Goal: Information Seeking & Learning: Learn about a topic

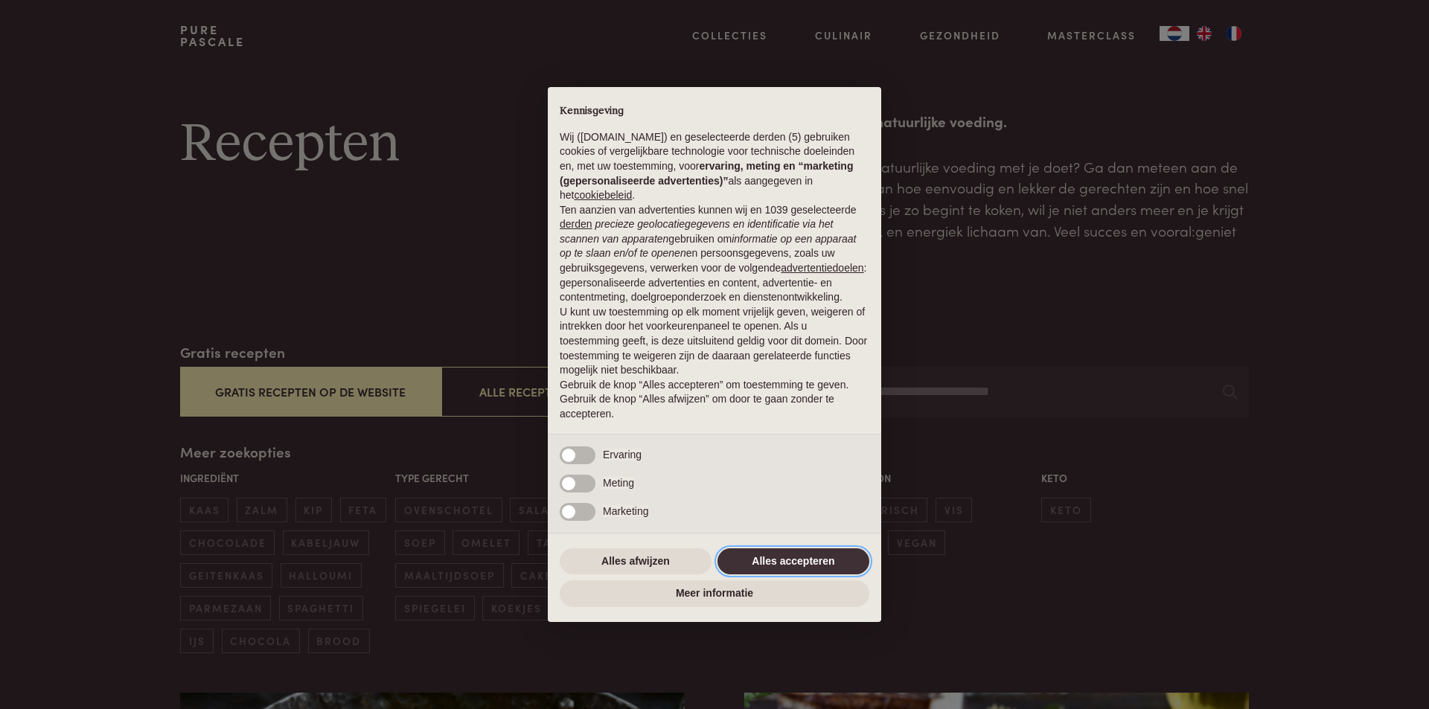
click at [827, 566] on button "Alles accepteren" at bounding box center [793, 561] width 152 height 27
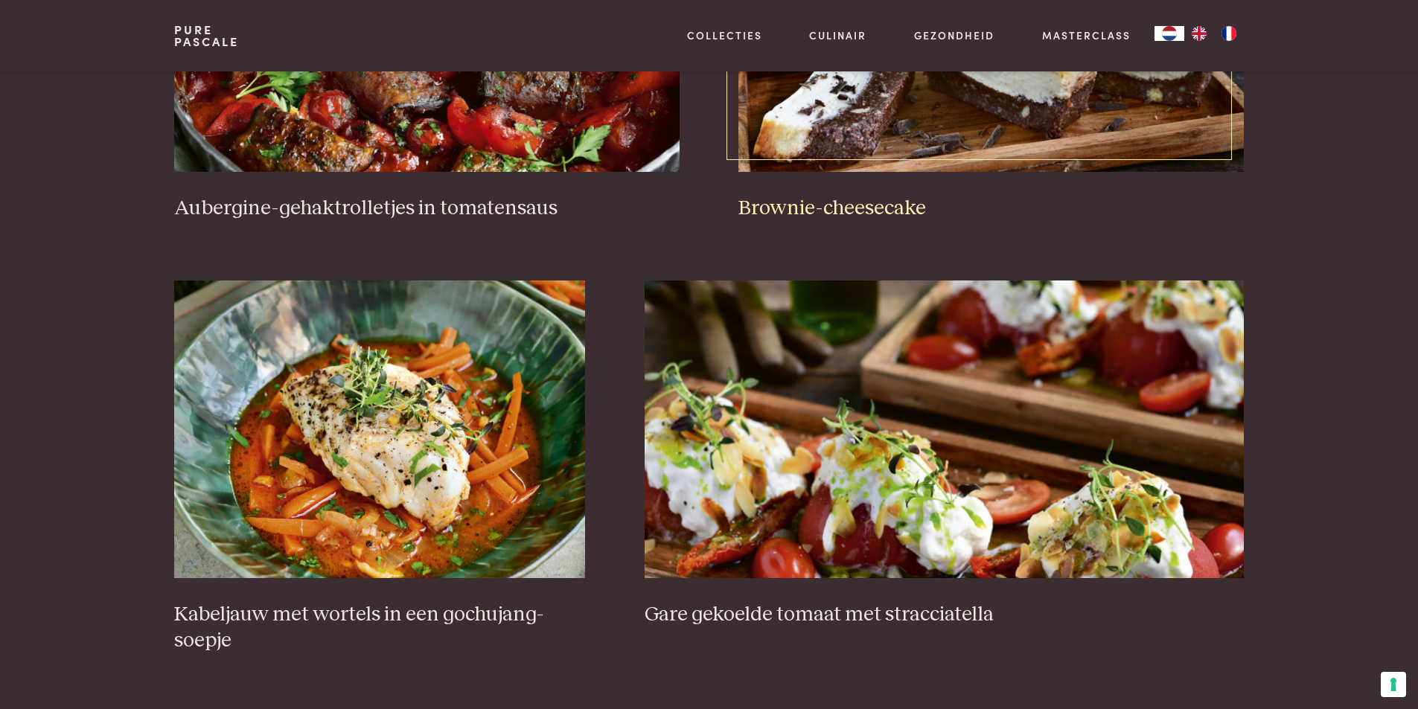
scroll to position [670, 0]
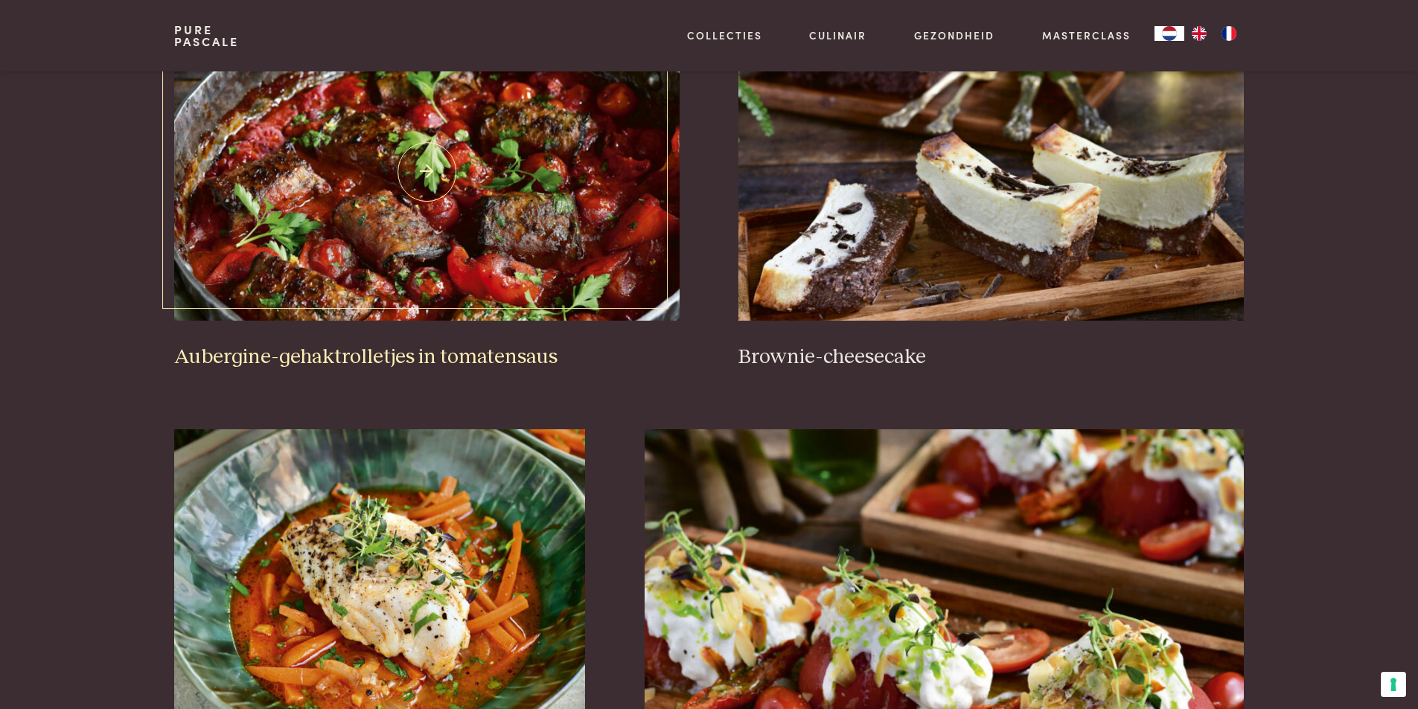
click at [579, 283] on img at bounding box center [426, 172] width 505 height 298
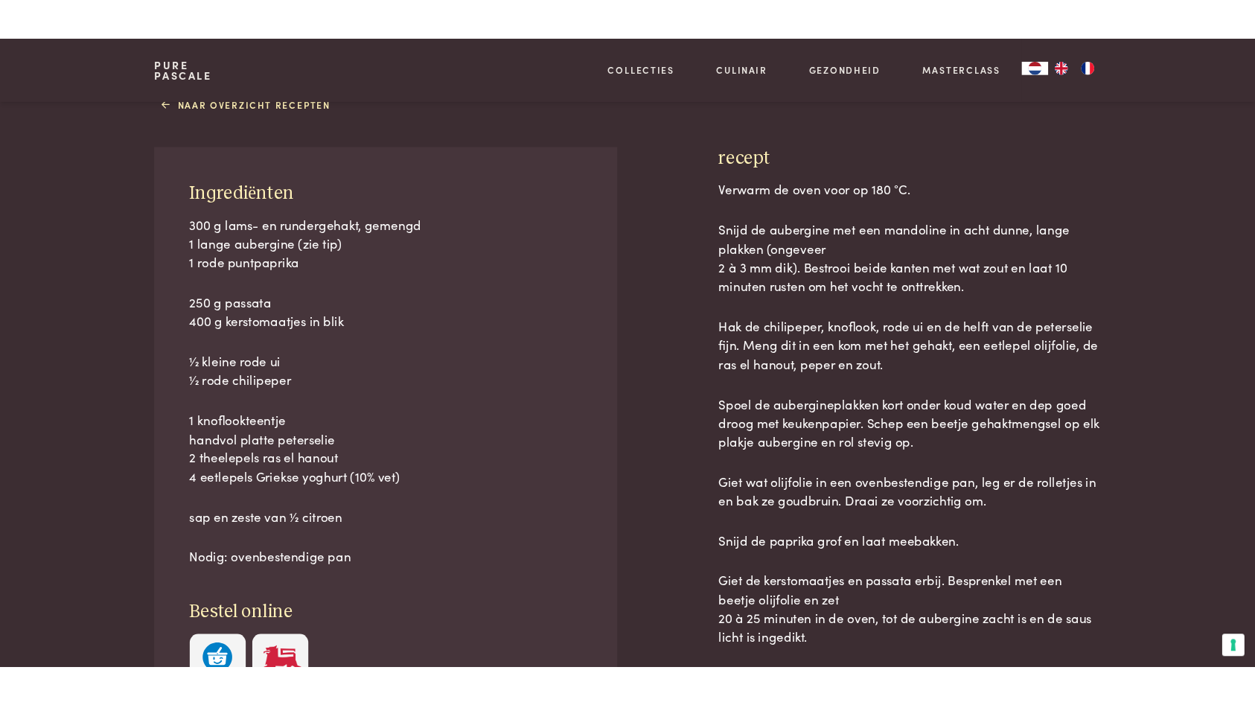
scroll to position [595, 0]
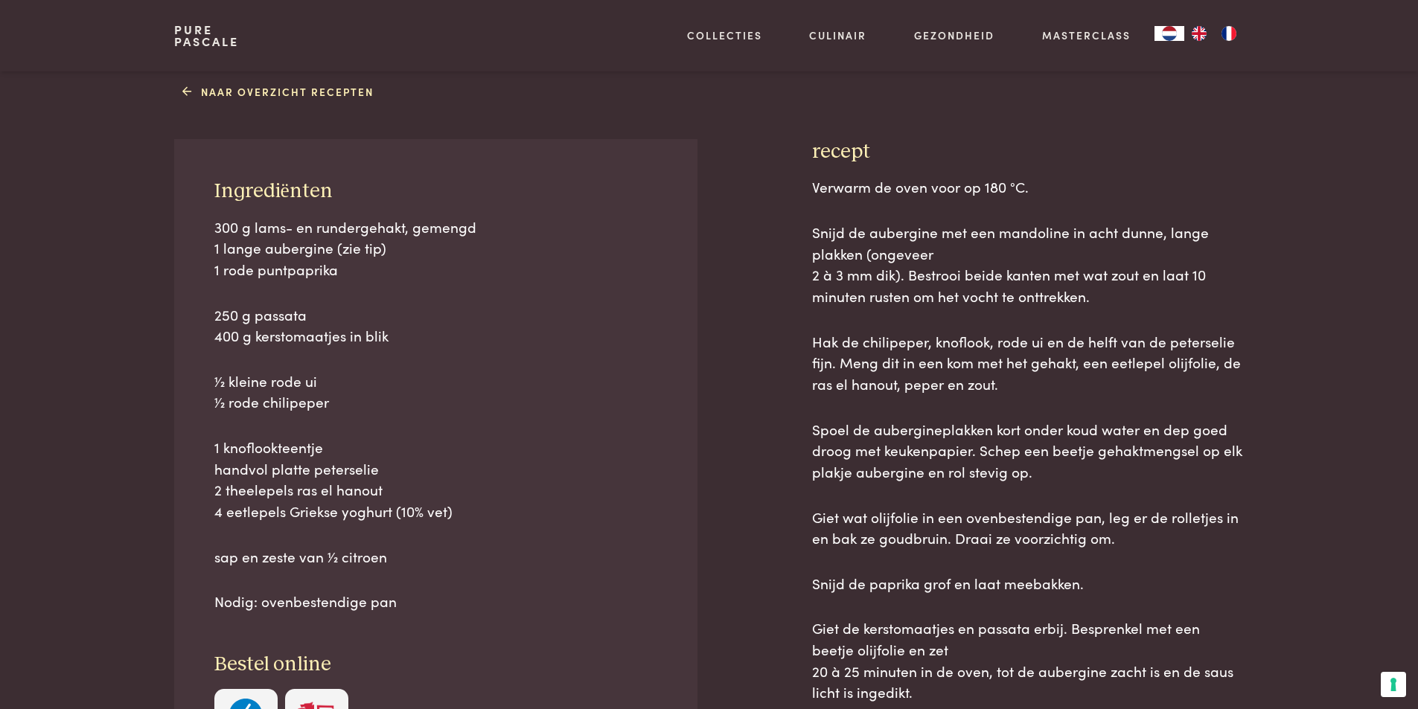
drag, startPoint x: 208, startPoint y: 186, endPoint x: 478, endPoint y: 570, distance: 469.0
click at [478, 570] on div "Ingrediënten 300 g lams- en rundergehakt, gemengd 1 lange aubergine (zie tip) 1…" at bounding box center [435, 465] width 522 height 653
copy div "Ingrediënten 300 g lams- en rundergehakt, gemengd 1 lange aubergine (zie tip) 1…"
click at [392, 470] on p "1 knoflookteentje handvol platte peterselie 2 theelepels ras el hanout 4 eetlep…" at bounding box center [435, 480] width 443 height 86
click at [384, 555] on span "sap en zeste van 1⁄2 citroen" at bounding box center [300, 556] width 173 height 20
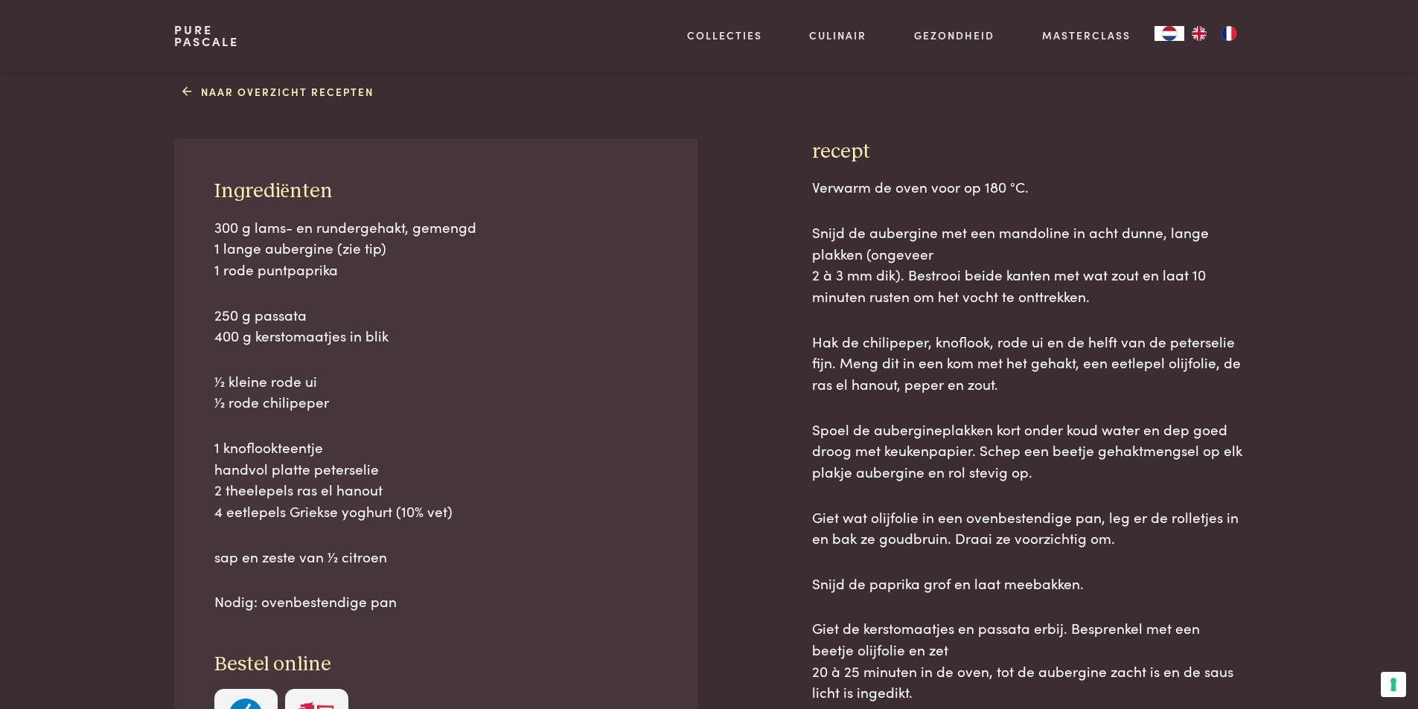
drag, startPoint x: 449, startPoint y: 511, endPoint x: 210, endPoint y: 233, distance: 367.2
click at [210, 233] on div "Ingrediënten 300 g lams- en rundergehakt, gemengd 1 lange aubergine (zie tip) 1…" at bounding box center [435, 465] width 522 height 653
copy div "300 g lams- en rundergehakt, gemengd 1 lange aubergine (zie tip) 1 rode puntpap…"
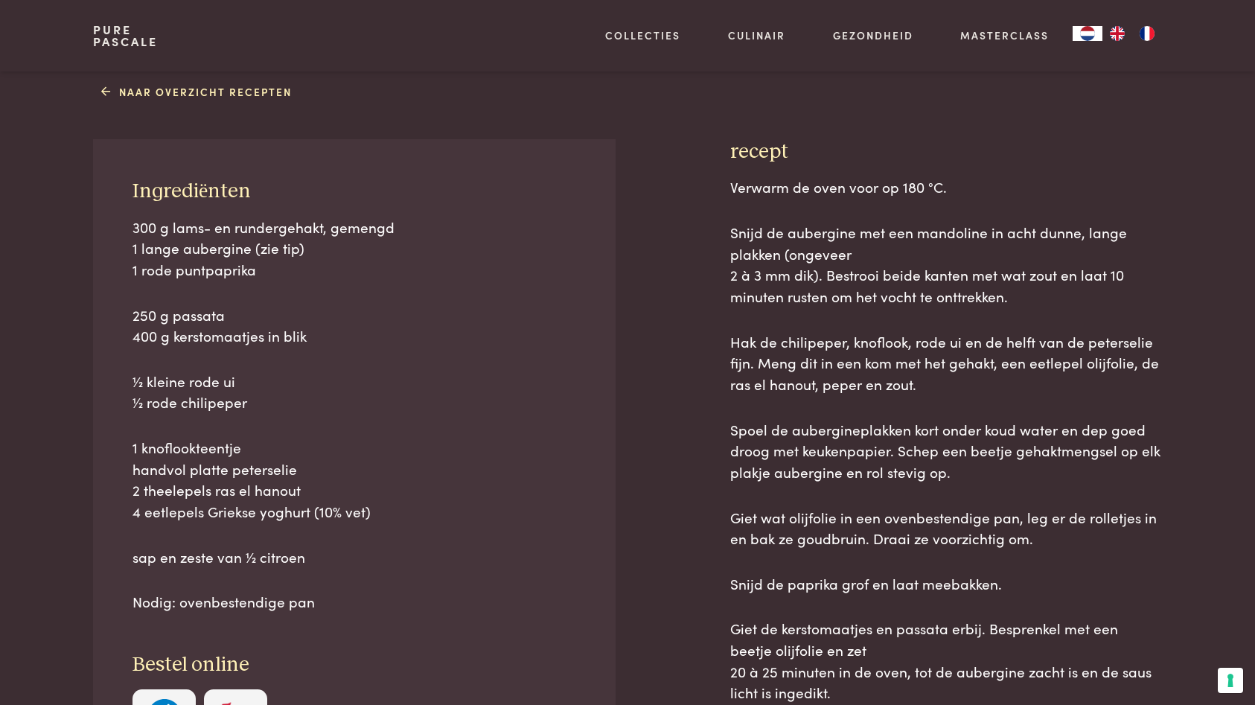
click at [515, 79] on div "Naar overzicht recepten Ingrediënten 300 g lams- en rundergehakt, gemengd 1 lan…" at bounding box center [627, 485] width 1116 height 813
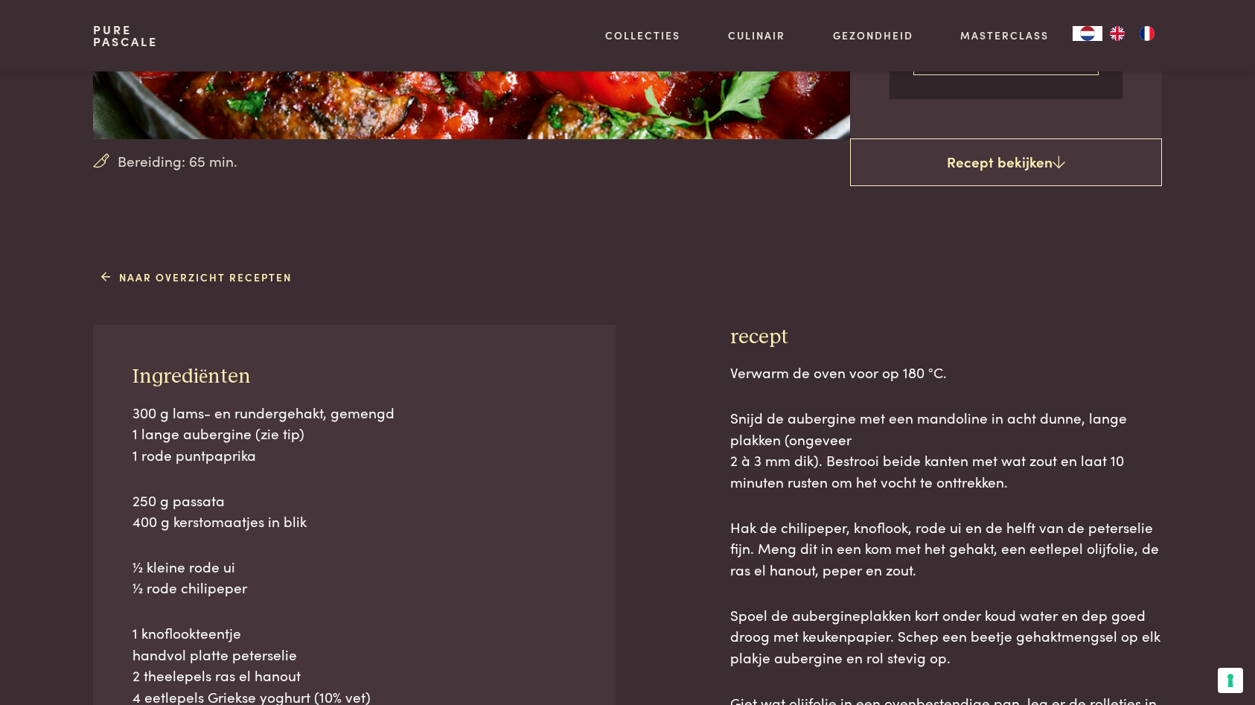
scroll to position [372, 0]
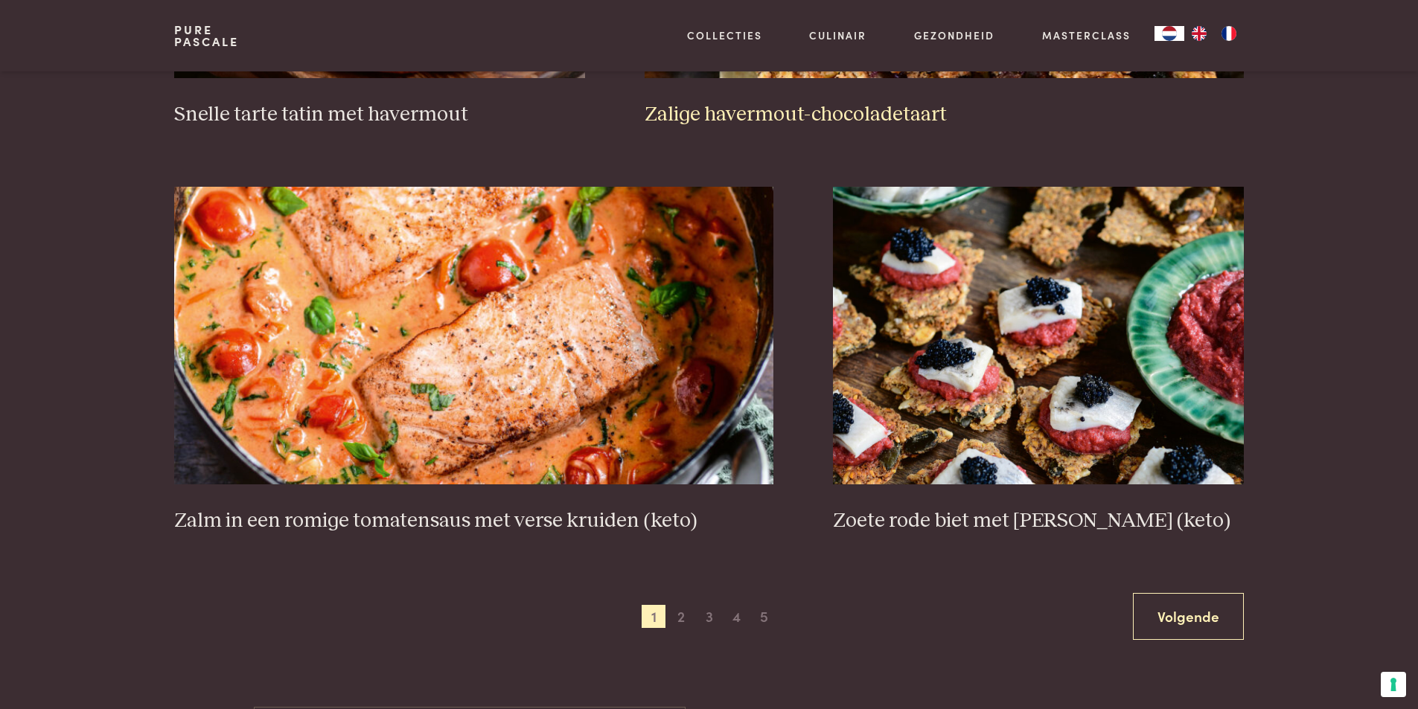
scroll to position [2564, 0]
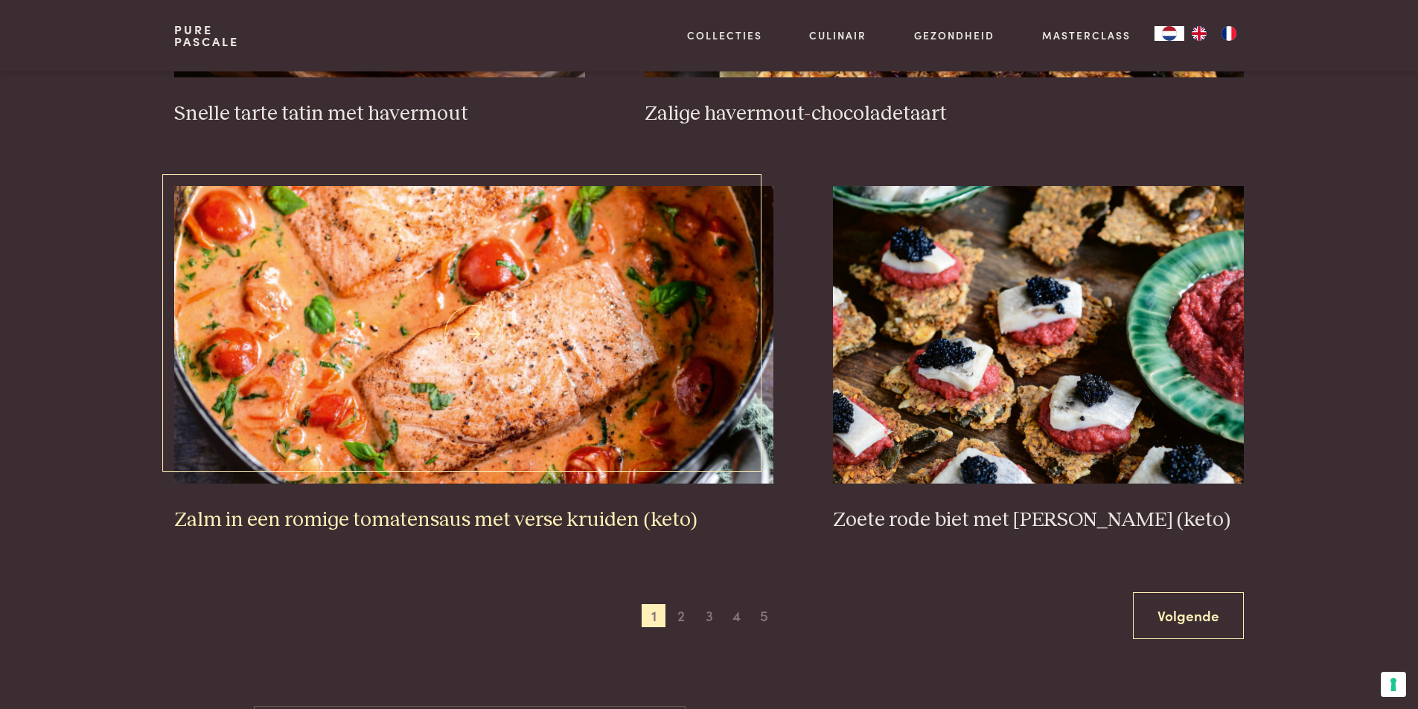
click at [720, 403] on img at bounding box center [473, 335] width 599 height 298
click at [682, 620] on span "2" at bounding box center [681, 616] width 24 height 24
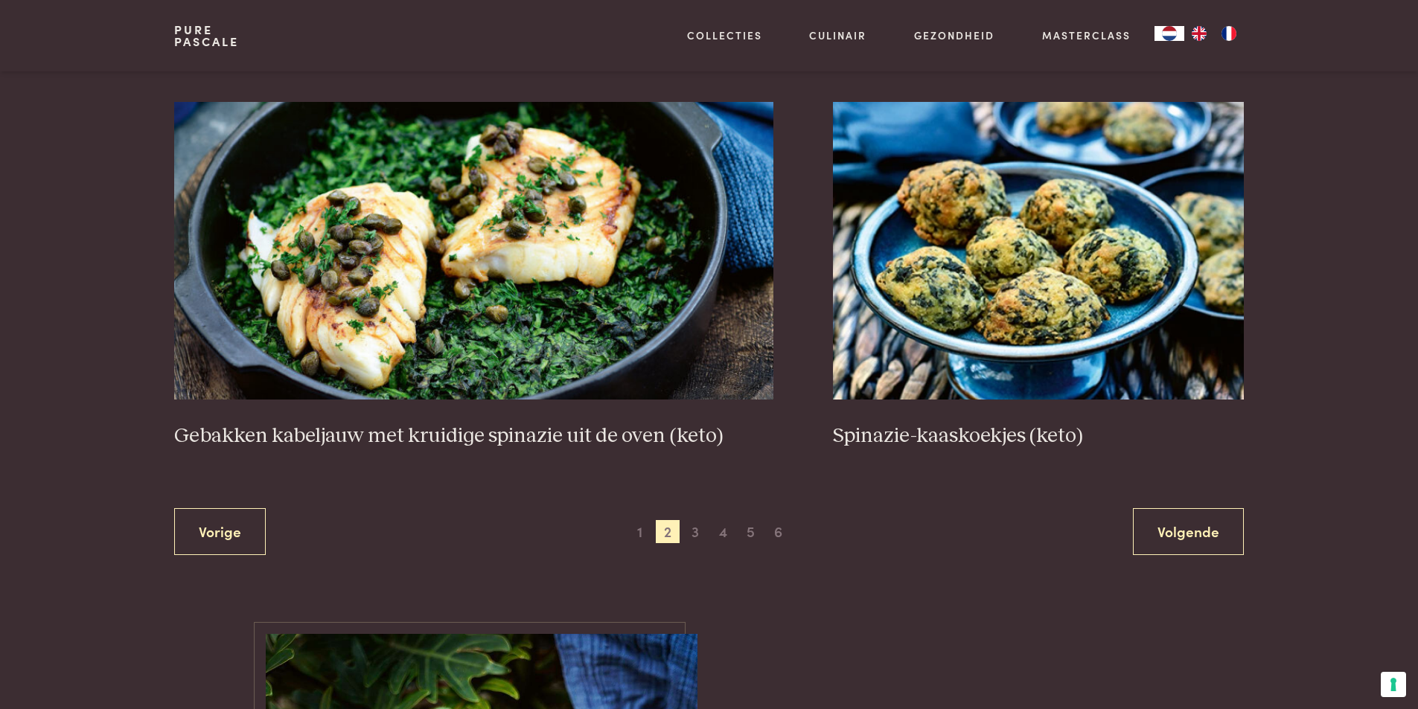
scroll to position [2723, 0]
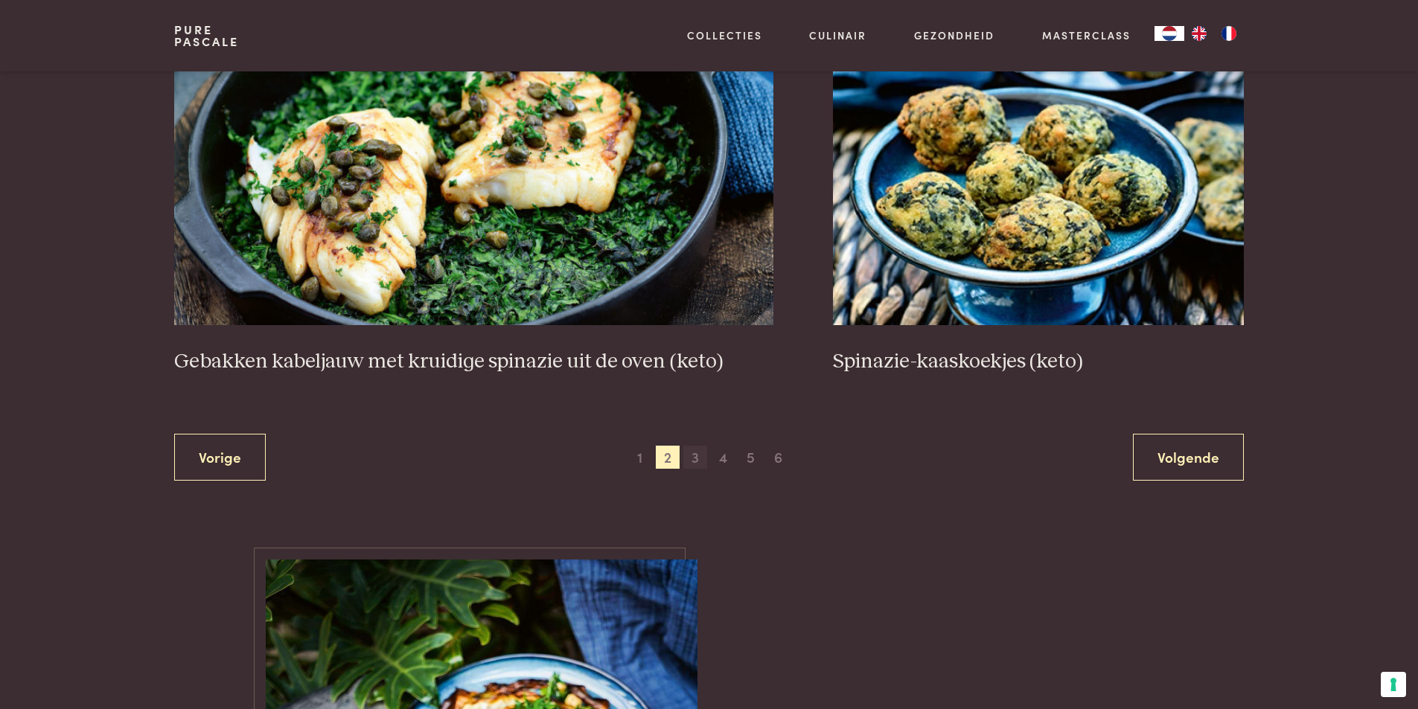
click at [696, 460] on span "3" at bounding box center [695, 458] width 24 height 24
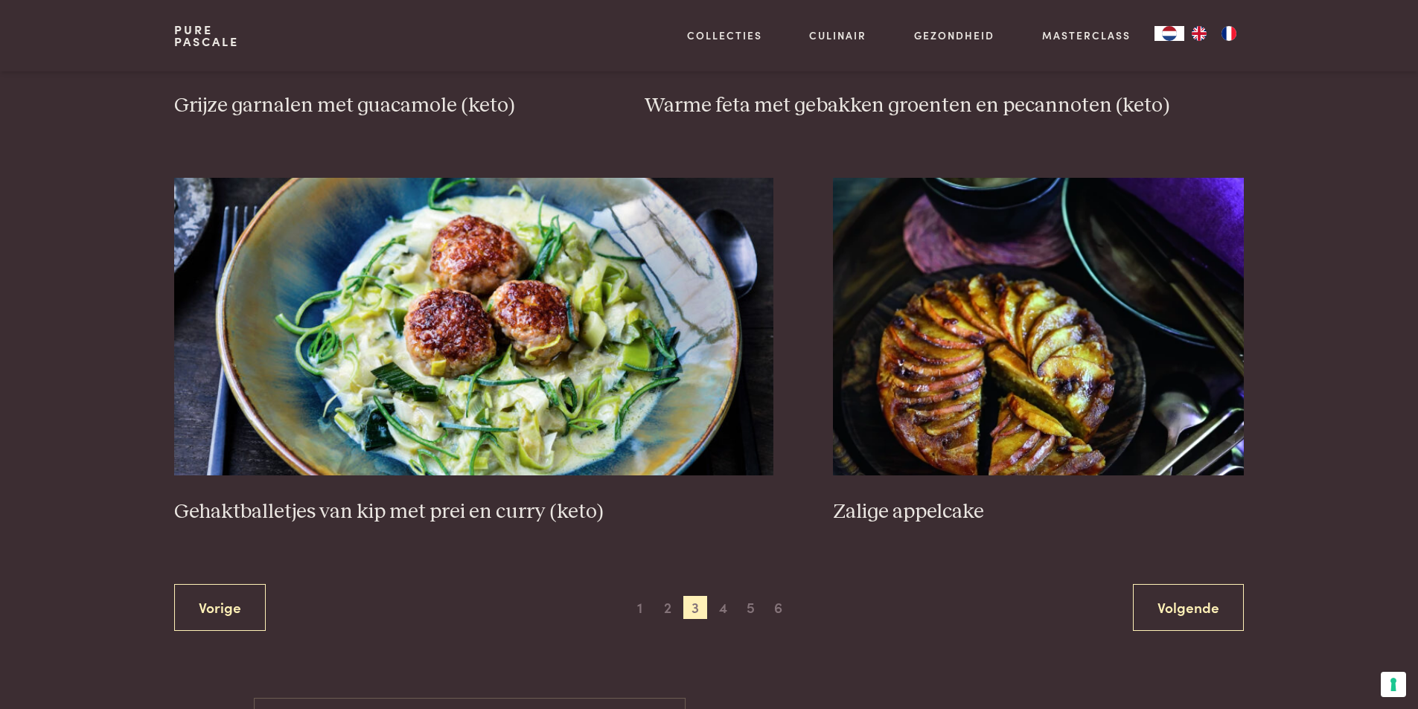
scroll to position [2648, 0]
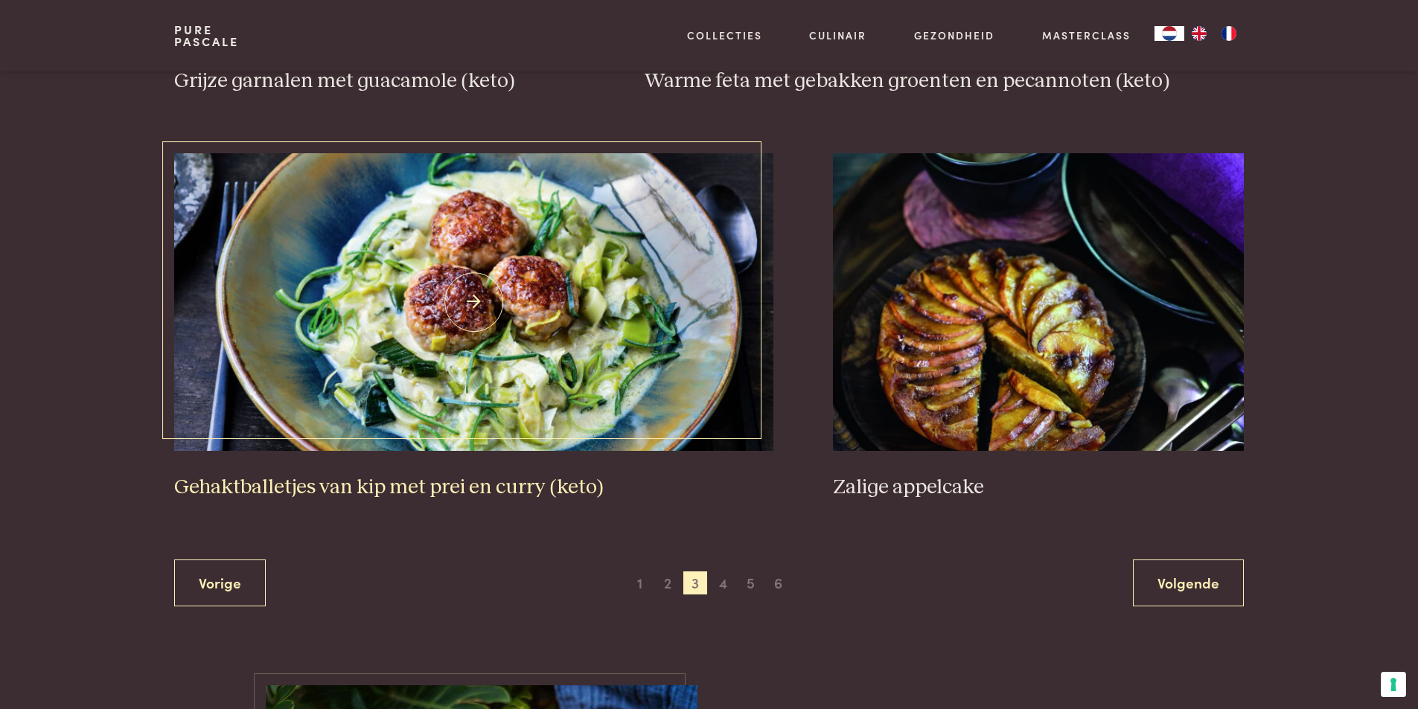
click at [691, 406] on img at bounding box center [473, 302] width 599 height 298
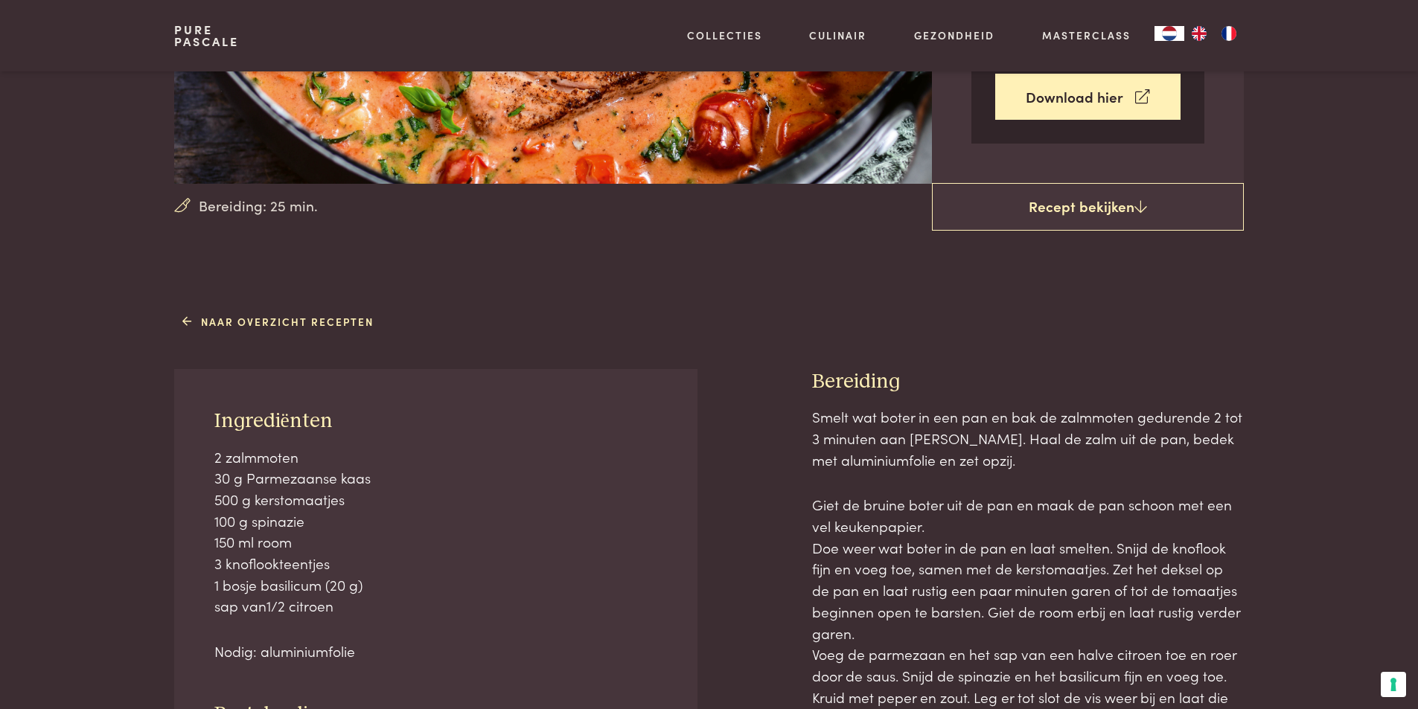
scroll to position [74, 0]
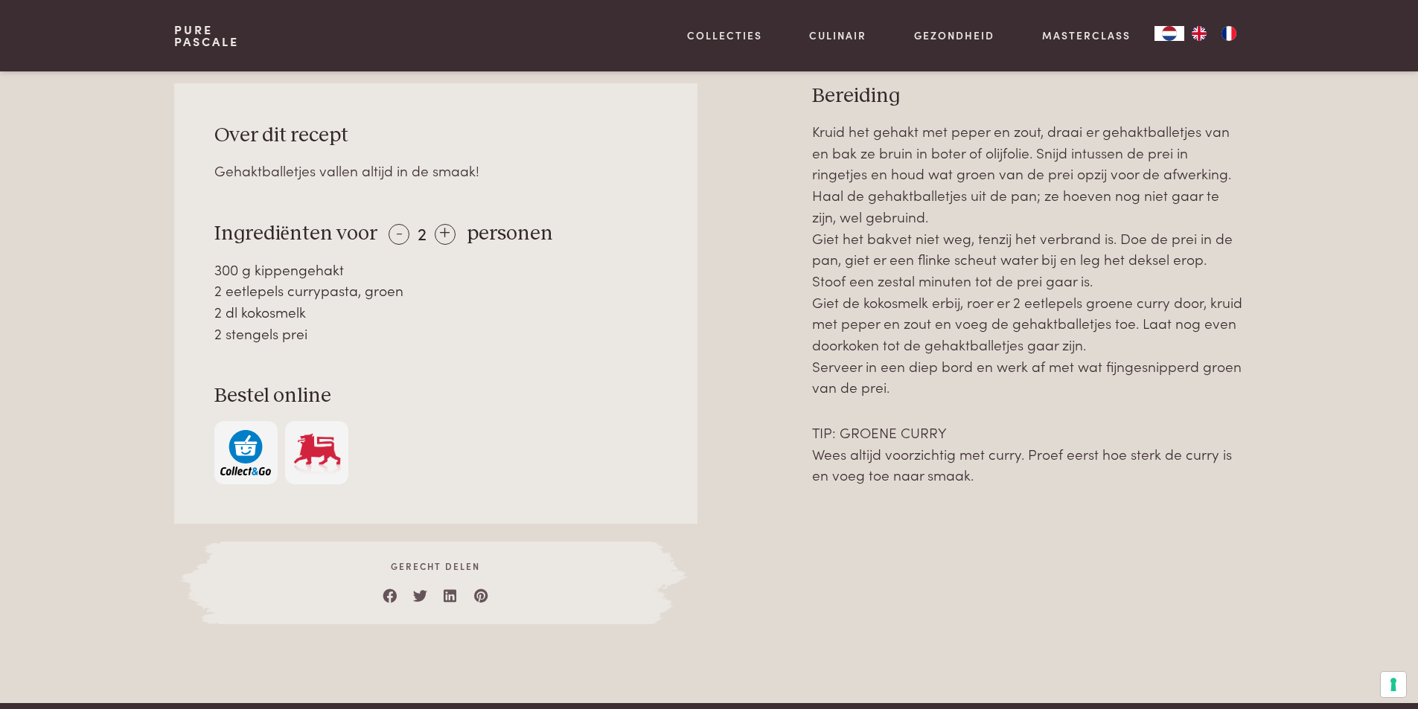
scroll to position [670, 0]
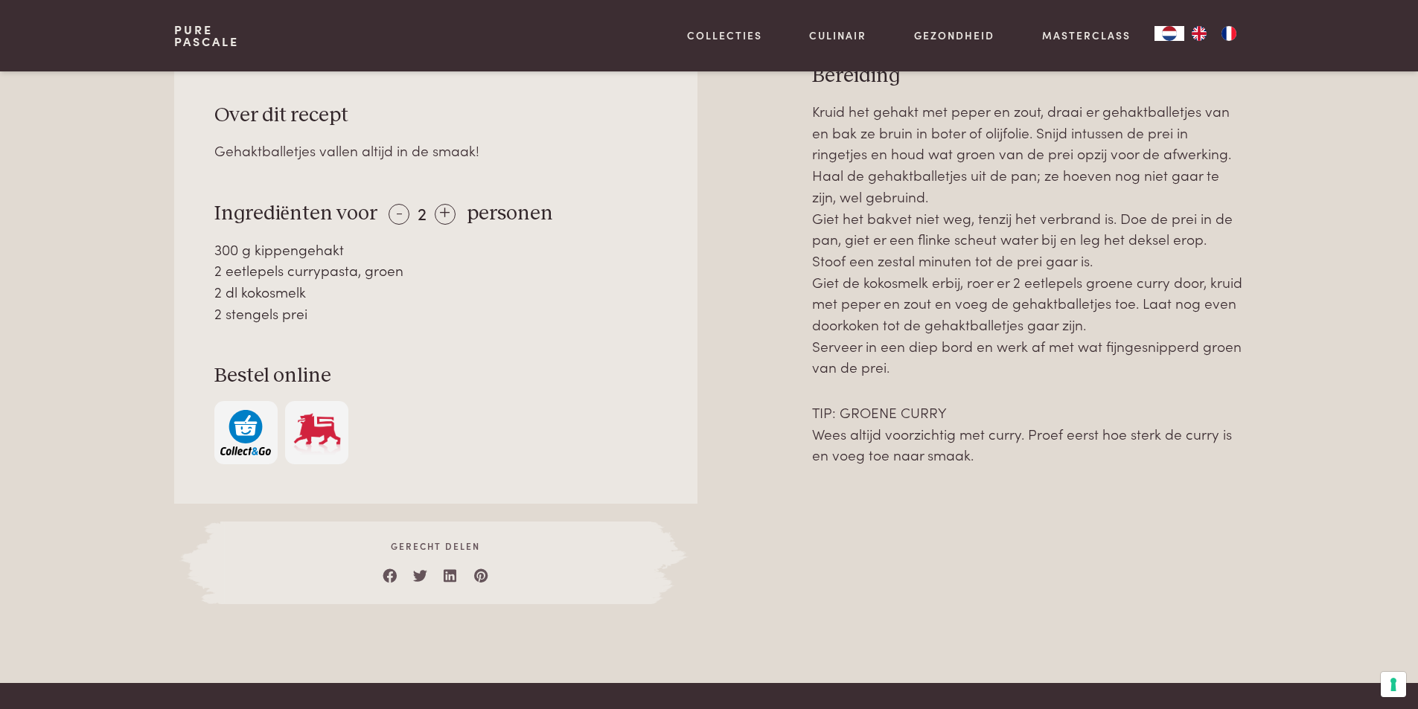
drag, startPoint x: 324, startPoint y: 321, endPoint x: 193, endPoint y: 252, distance: 147.5
click at [193, 252] on div "Over dit recept Gehaktballetjes vallen altijd in de smaak! Ingrediënten voor - …" at bounding box center [435, 283] width 522 height 441
copy div "300 g kippengehakt 2 eetlepels currypasta, groen 2 dl kokosmelk 2 stengels prei"
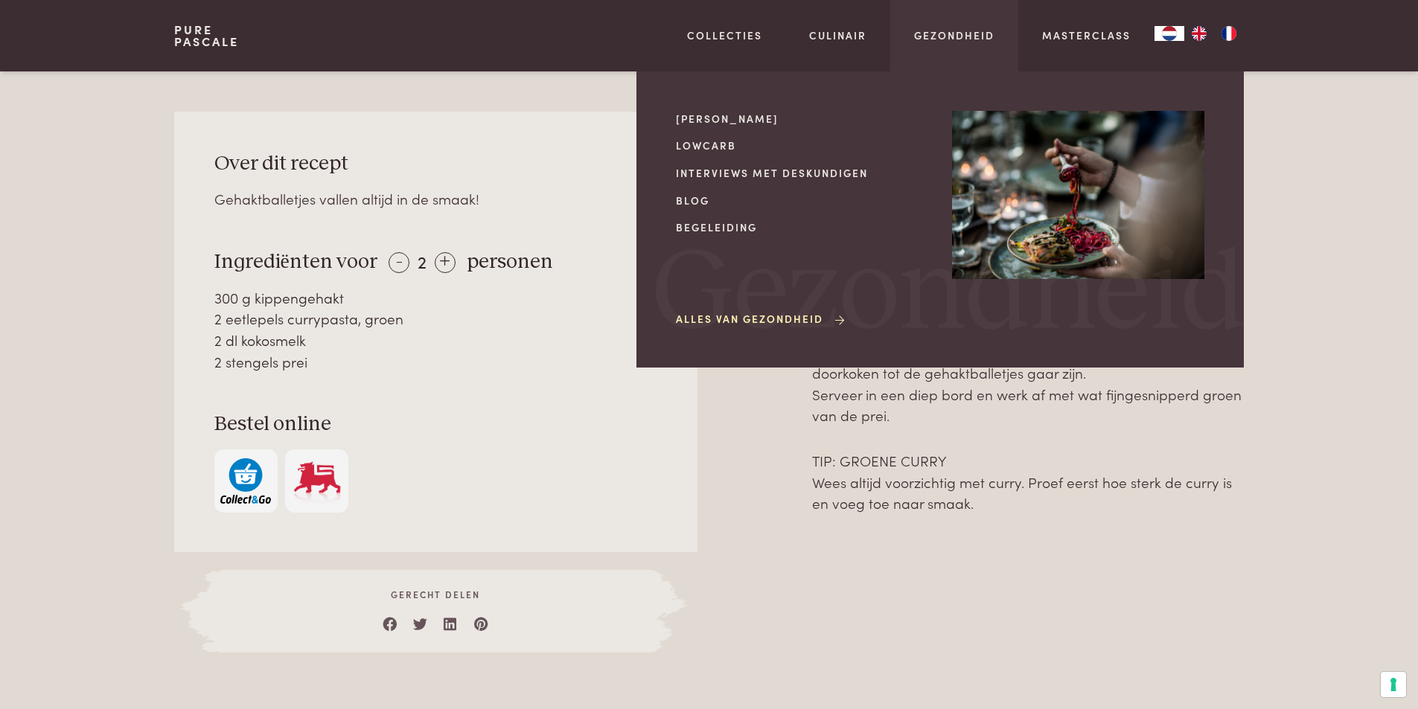
scroll to position [595, 0]
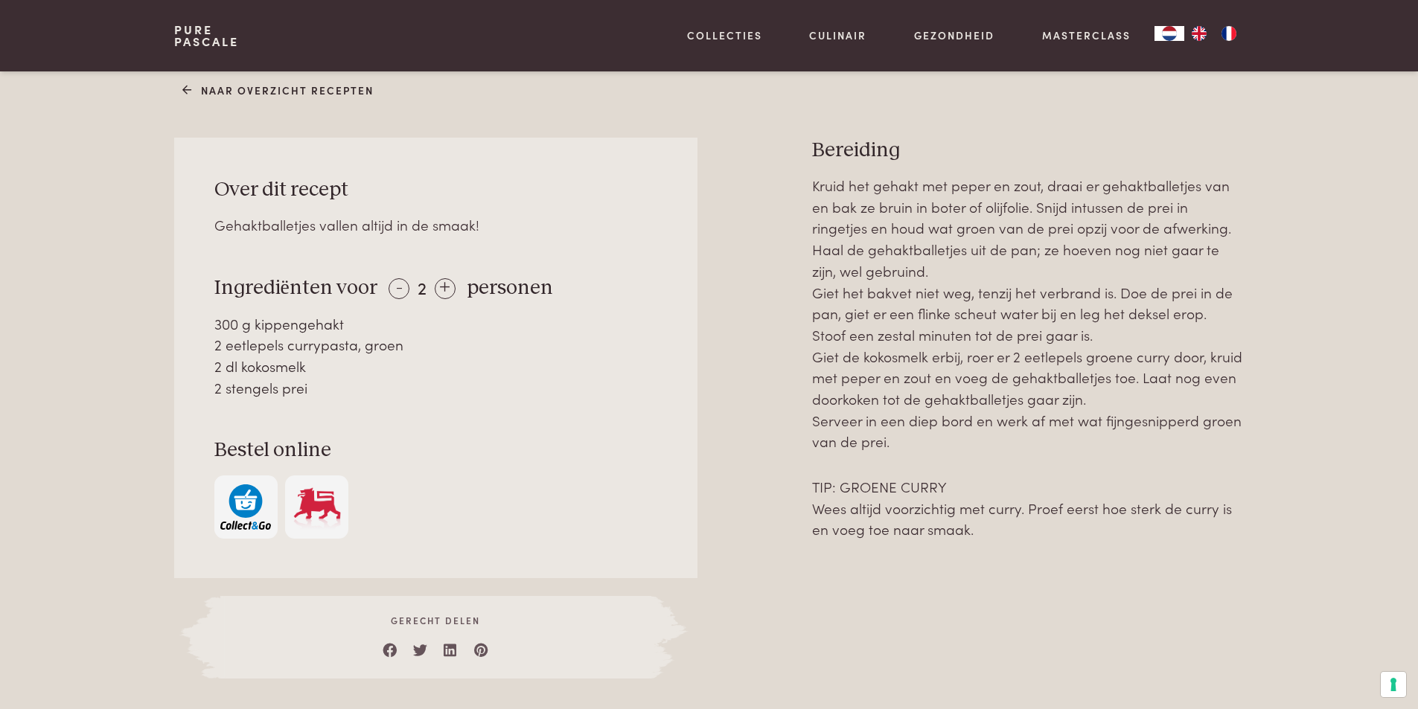
click at [1106, 561] on div "Kruid het gehakt met peper en zout, draai er gehaktballetjes van en bak ze brui…" at bounding box center [1028, 427] width 432 height 504
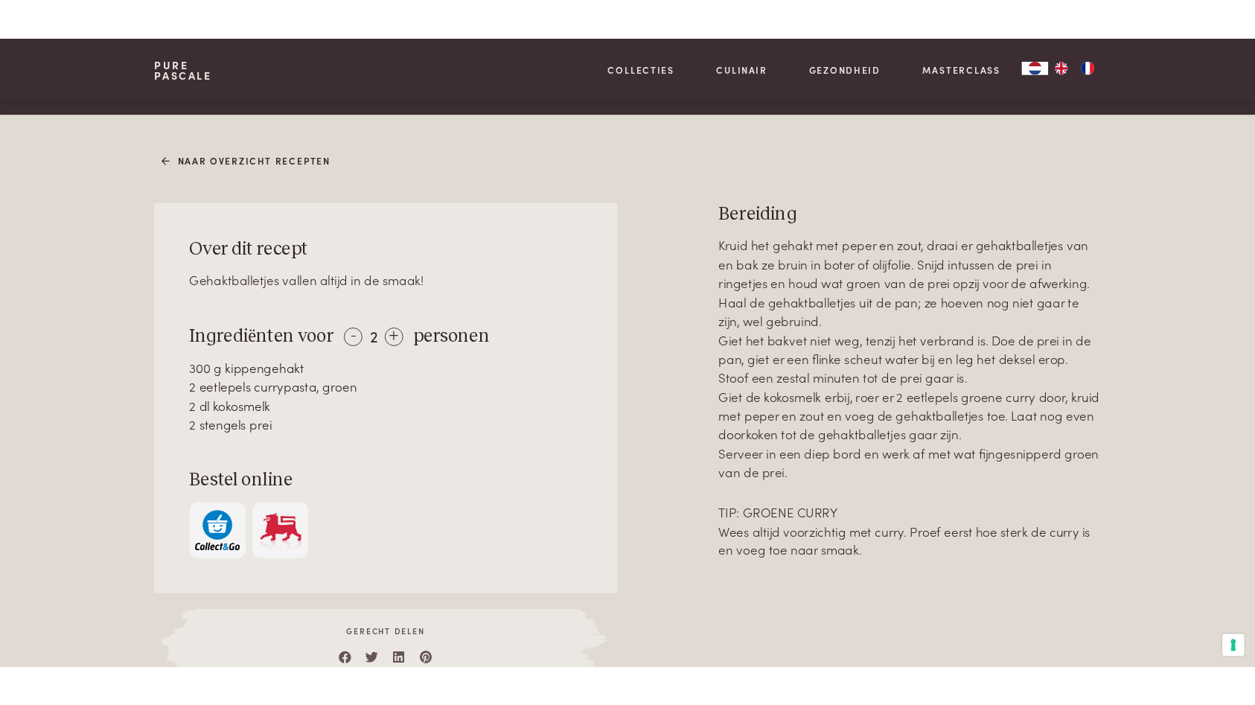
scroll to position [521, 0]
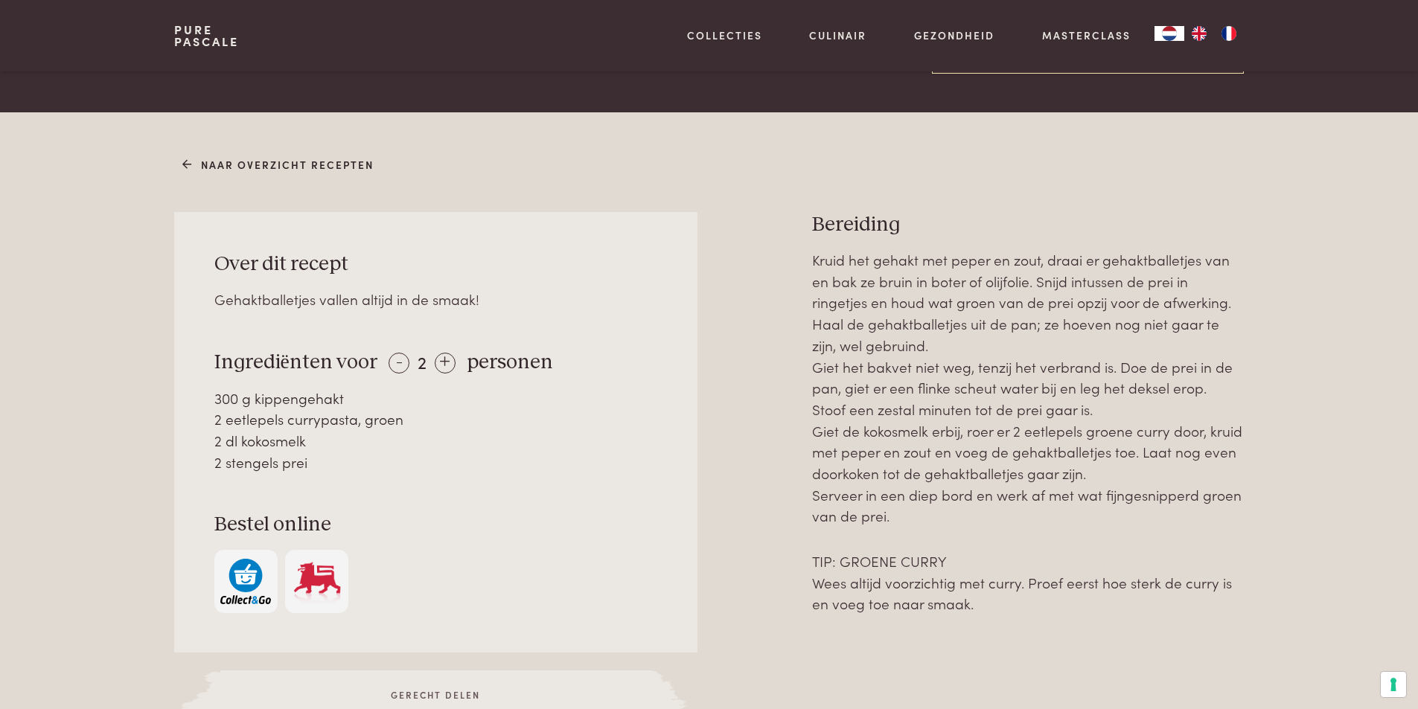
click at [284, 475] on div "Over dit recept Gehaktballetjes vallen altijd in de smaak! Ingrediënten voor - …" at bounding box center [435, 432] width 522 height 441
drag, startPoint x: 315, startPoint y: 463, endPoint x: 214, endPoint y: 397, distance: 120.3
click at [214, 397] on div "300 g kippengehakt 2 eetlepels currypasta, groen 2 dl kokosmelk 2 stengels prei" at bounding box center [435, 431] width 443 height 86
copy div "300 g kippengehakt 2 eetlepels currypasta, groen 2 dl kokosmelk 2 stengels prei"
